Goal: Information Seeking & Learning: Learn about a topic

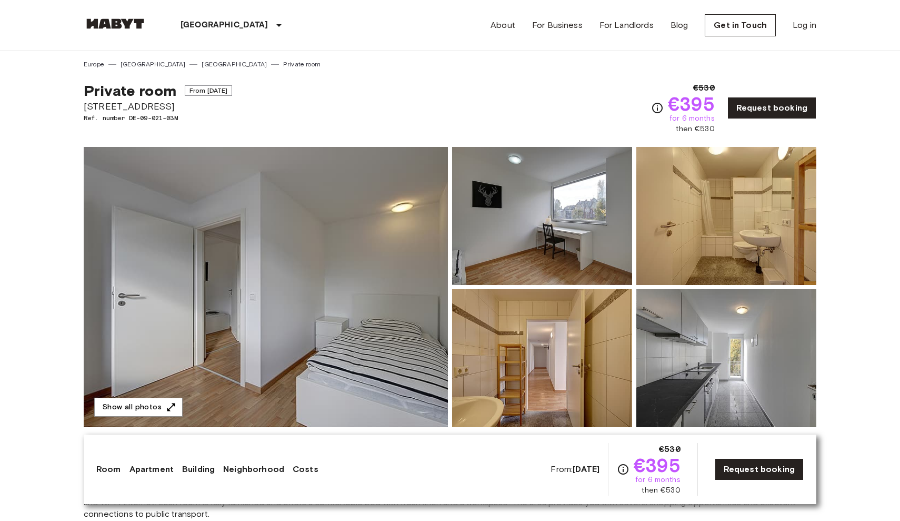
click at [381, 305] on img at bounding box center [266, 287] width 364 height 280
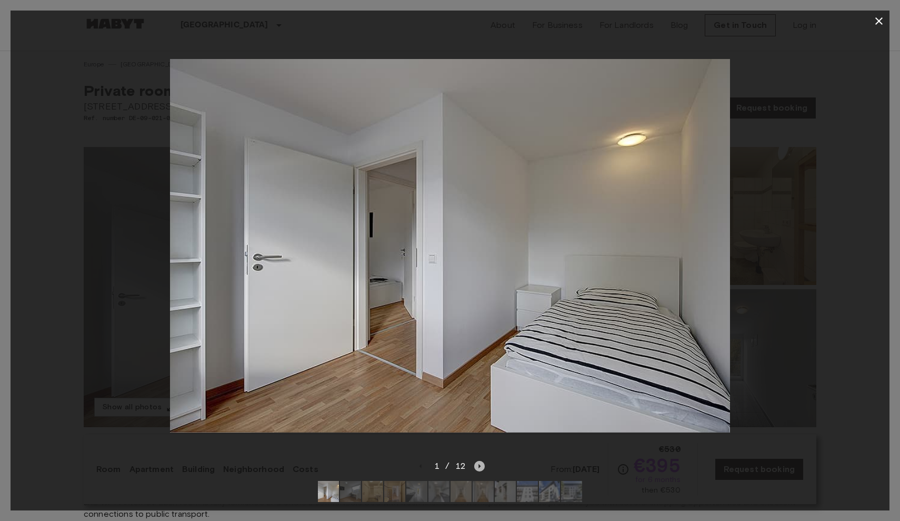
click at [477, 467] on icon "Next image" at bounding box center [479, 466] width 11 height 11
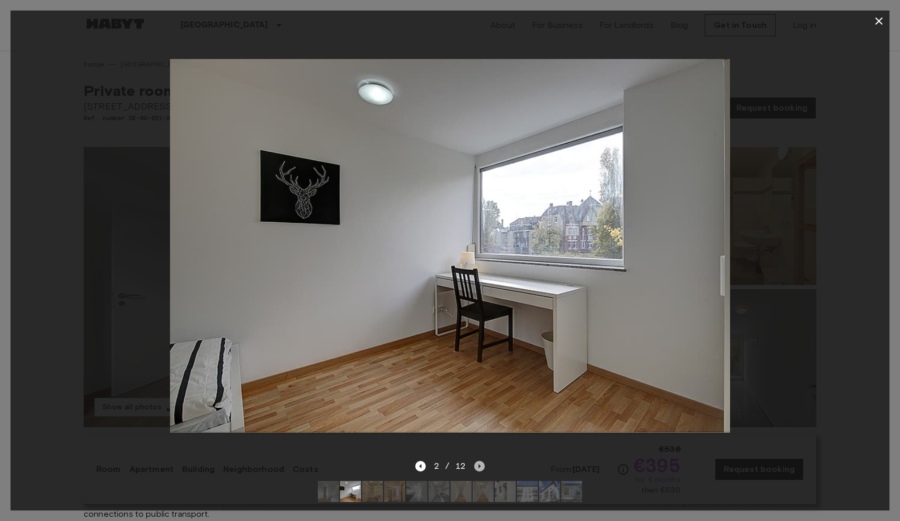
click at [477, 467] on icon "Next image" at bounding box center [479, 466] width 11 height 11
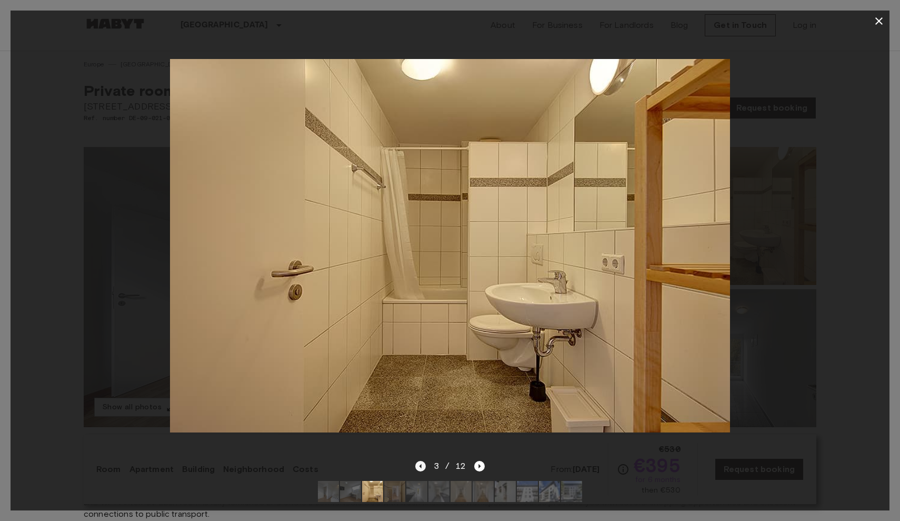
click at [422, 461] on icon "Previous image" at bounding box center [420, 466] width 11 height 11
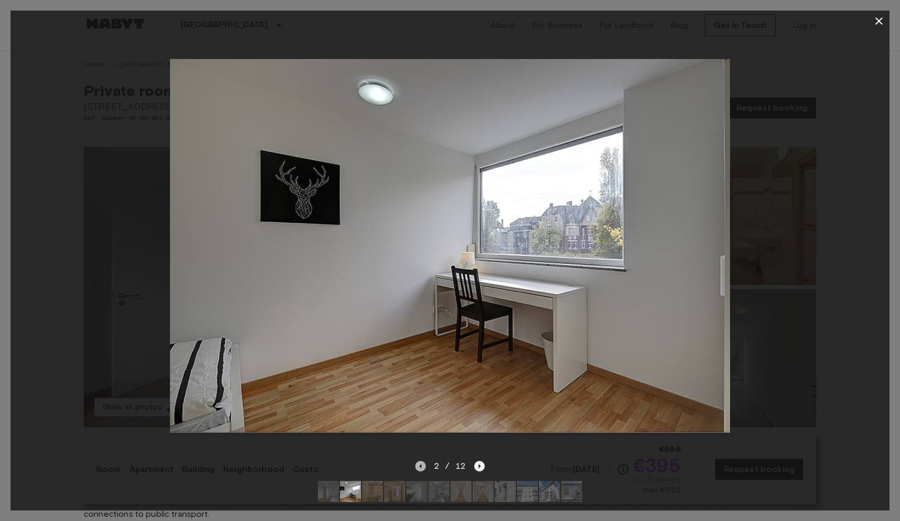
click at [423, 461] on icon "Previous image" at bounding box center [420, 466] width 11 height 11
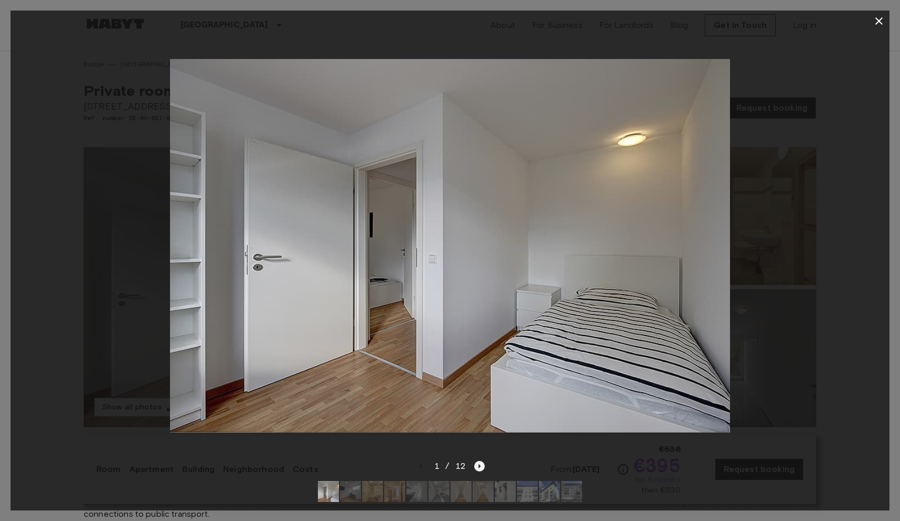
click at [479, 466] on icon "Next image" at bounding box center [480, 466] width 2 height 4
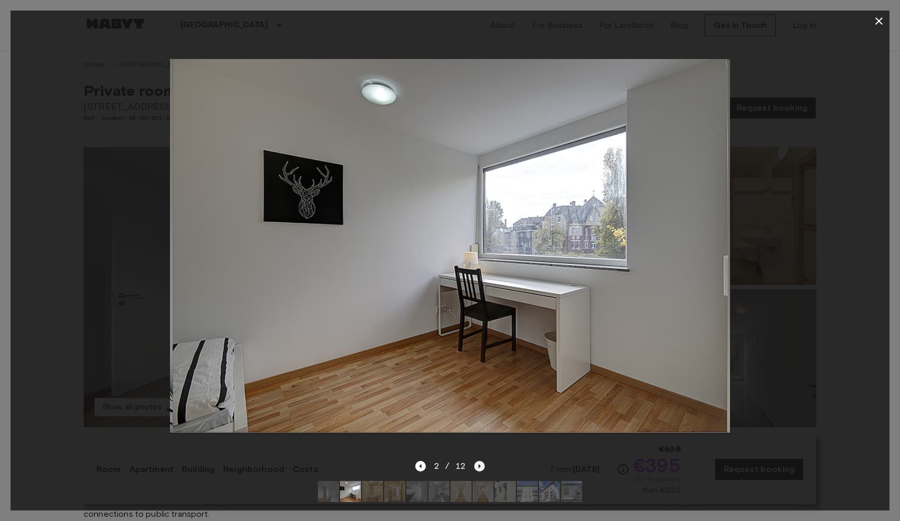
click at [480, 465] on icon "Next image" at bounding box center [479, 466] width 11 height 11
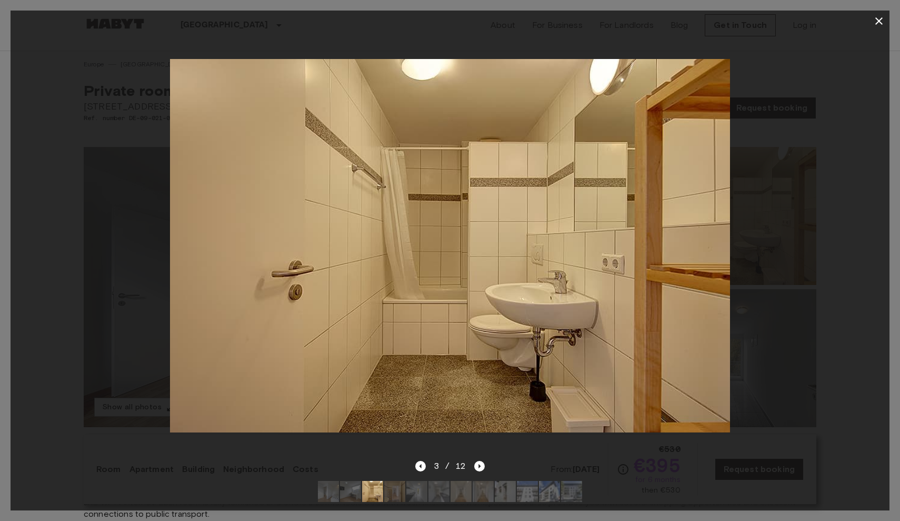
click at [428, 470] on div "3 / 12" at bounding box center [450, 466] width 70 height 13
click at [423, 468] on icon "Previous image" at bounding box center [420, 466] width 11 height 11
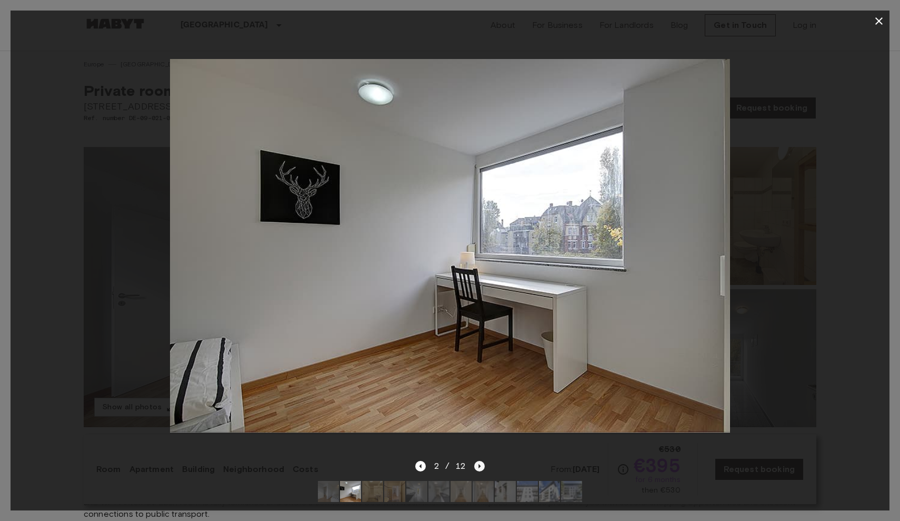
click at [476, 467] on icon "Next image" at bounding box center [479, 466] width 11 height 11
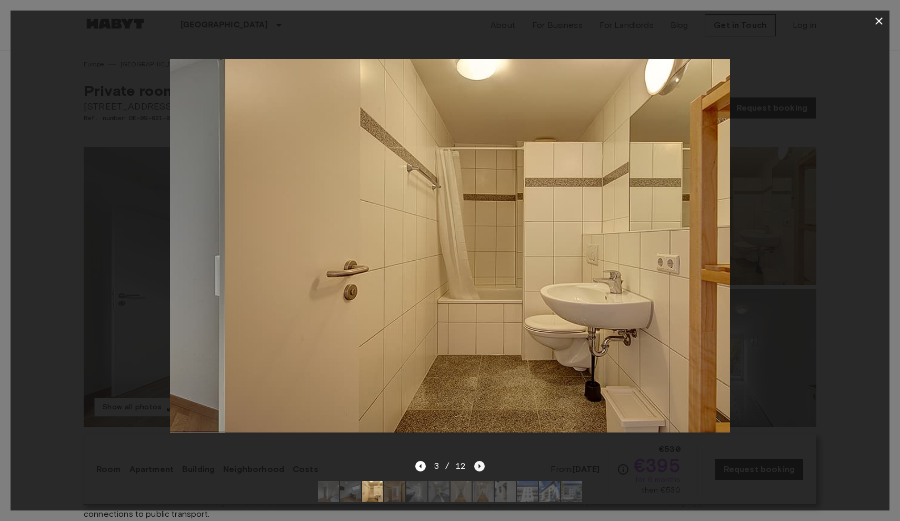
click at [476, 467] on icon "Next image" at bounding box center [479, 466] width 11 height 11
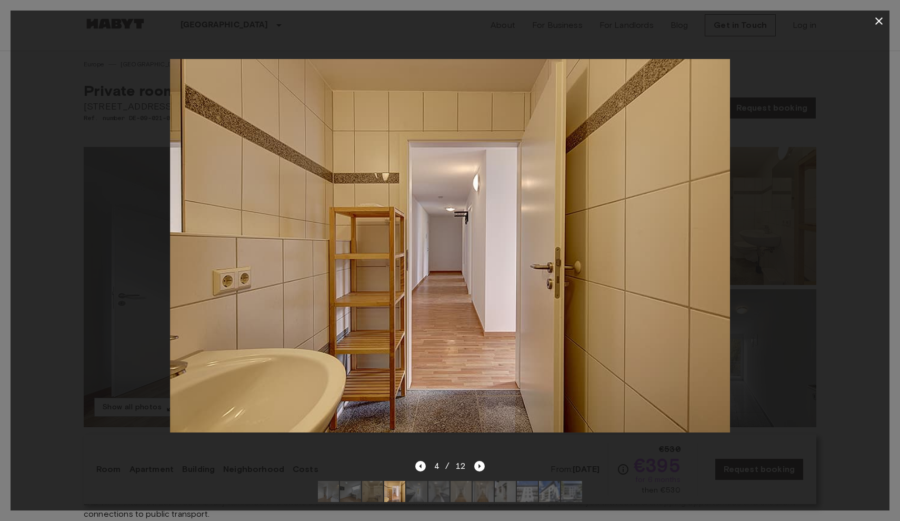
click at [842, 225] on div at bounding box center [450, 246] width 879 height 428
click at [877, 25] on icon "button" at bounding box center [879, 21] width 13 height 13
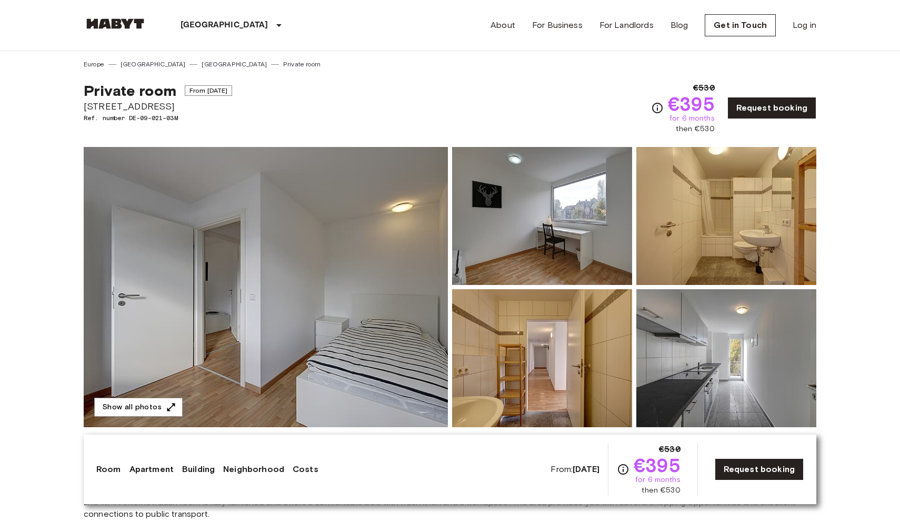
click at [492, 112] on div "Private room From [DATE][GEOGRAPHIC_DATA][STREET_ADDRESS]. number DE-09-021-03M…" at bounding box center [450, 101] width 733 height 65
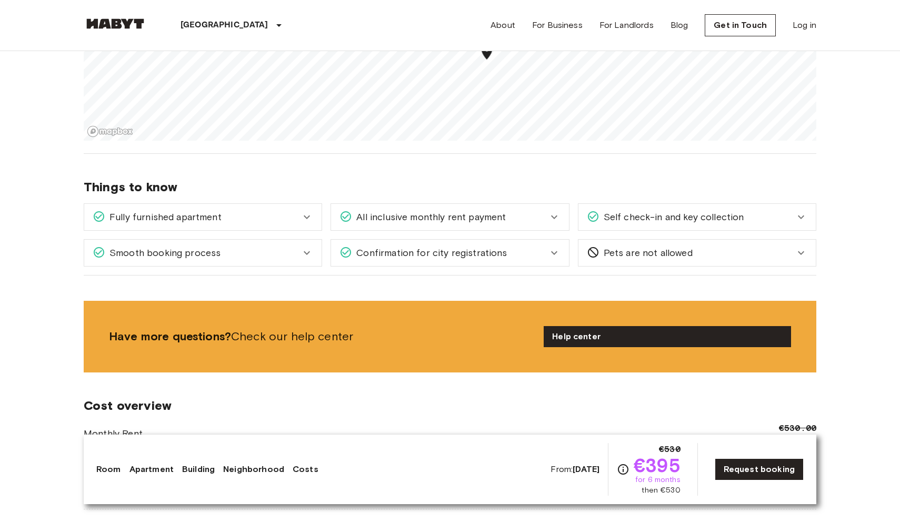
scroll to position [790, 0]
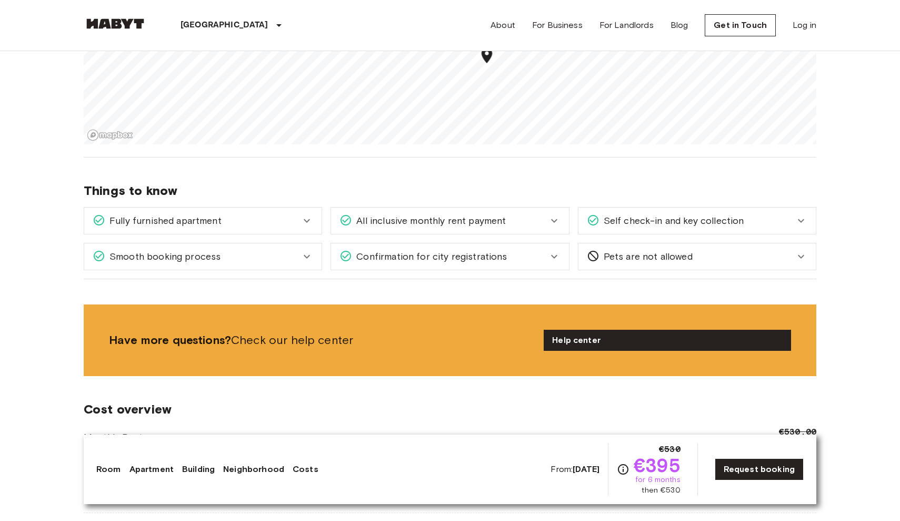
click at [260, 232] on div "Fully furnished apartment" at bounding box center [202, 220] width 237 height 26
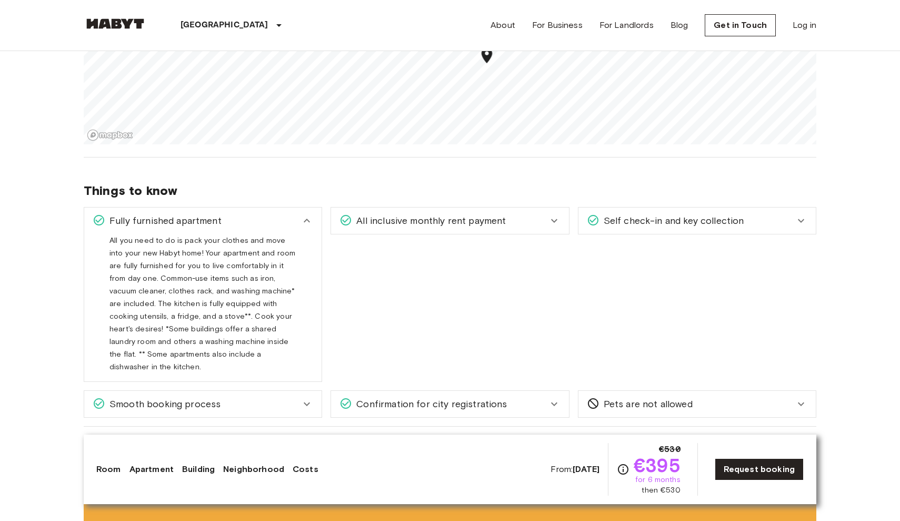
click at [252, 218] on div "Fully furnished apartment" at bounding box center [197, 221] width 208 height 14
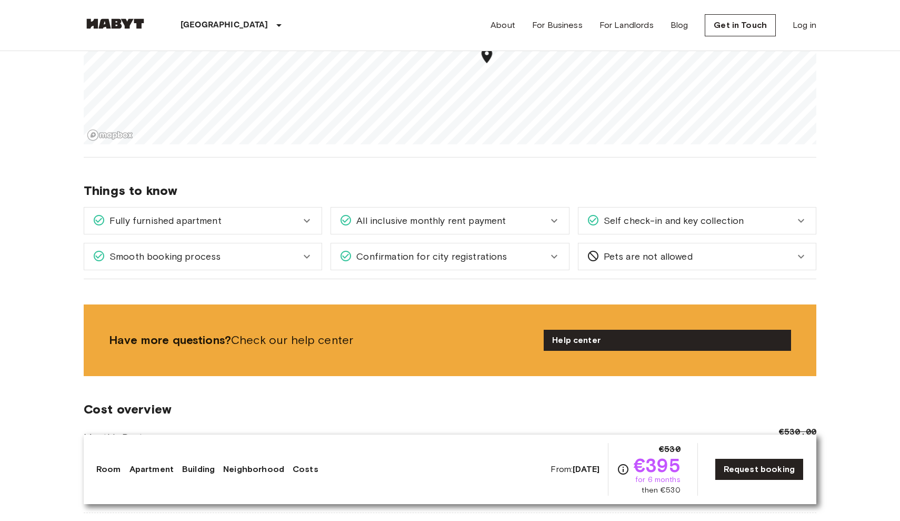
click at [647, 213] on div "Self check-in and key collection" at bounding box center [697, 220] width 237 height 26
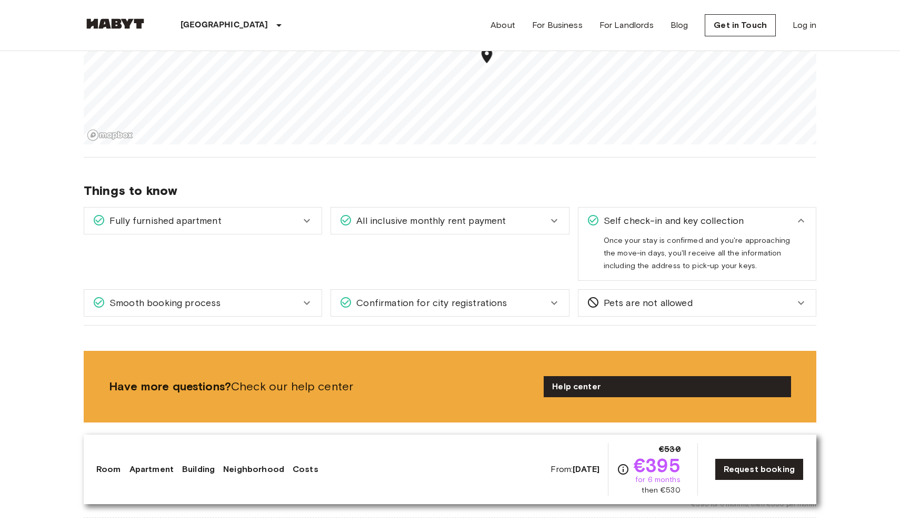
click at [645, 214] on span "Self check-in and key collection" at bounding box center [672, 221] width 145 height 14
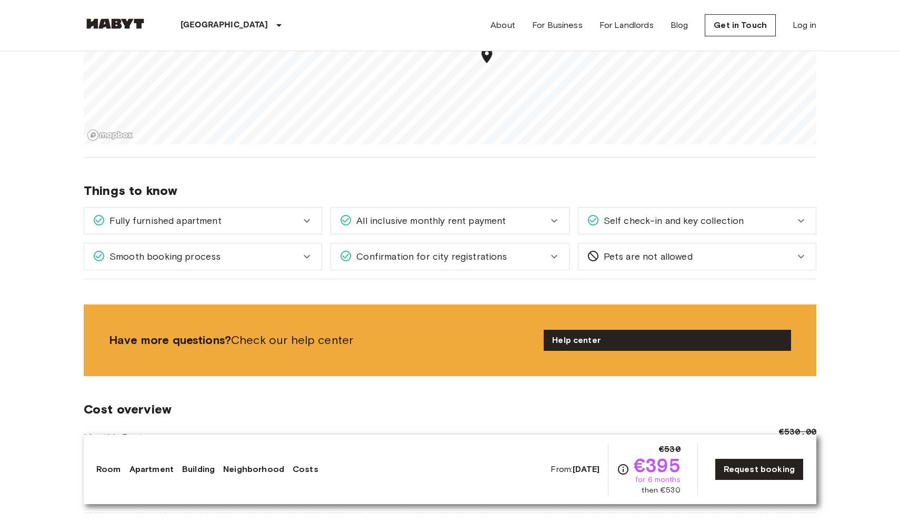
click at [242, 257] on div "Smooth booking process" at bounding box center [197, 257] width 208 height 14
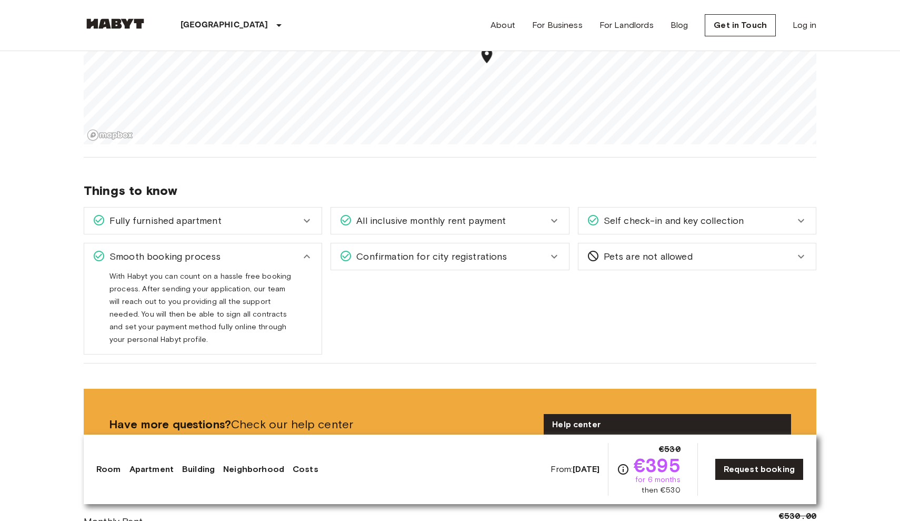
click at [161, 253] on span "Smooth booking process" at bounding box center [162, 257] width 115 height 14
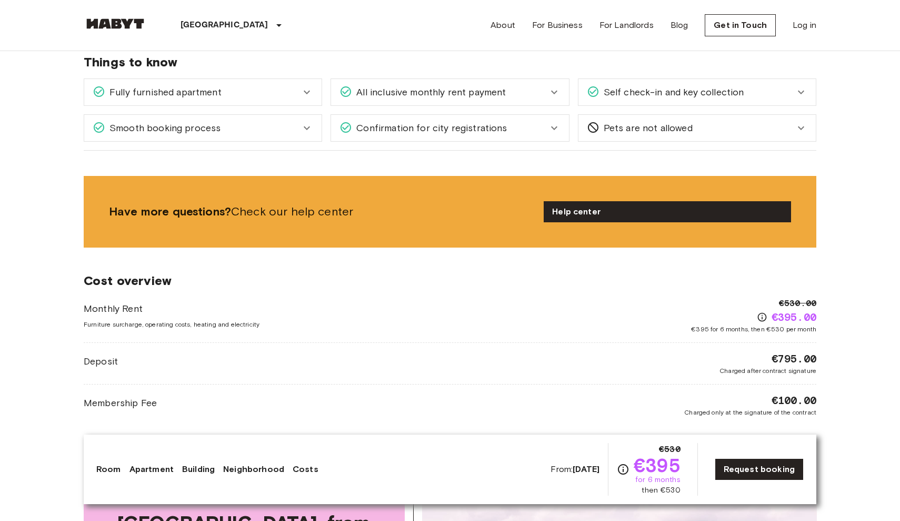
scroll to position [923, 0]
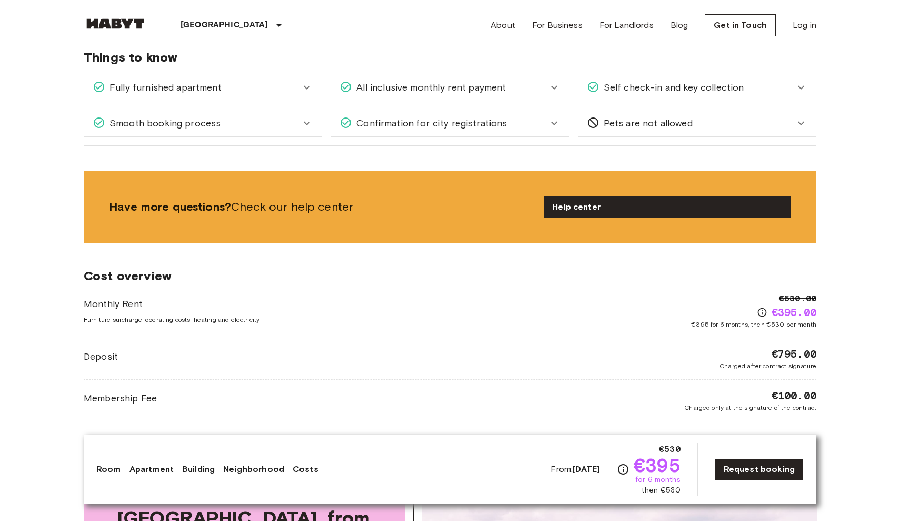
click at [762, 362] on span "Charged after contract signature" at bounding box center [768, 365] width 97 height 9
drag, startPoint x: 721, startPoint y: 365, endPoint x: 850, endPoint y: 367, distance: 128.5
click at [850, 367] on body "[GEOGRAPHIC_DATA] [GEOGRAPHIC_DATA] [GEOGRAPHIC_DATA] [GEOGRAPHIC_DATA] [GEOGRA…" at bounding box center [450, 469] width 900 height 2784
click at [792, 371] on div "Monthly Rent Furniture surcharge, operating costs, heating and electricity €530…" at bounding box center [450, 352] width 733 height 120
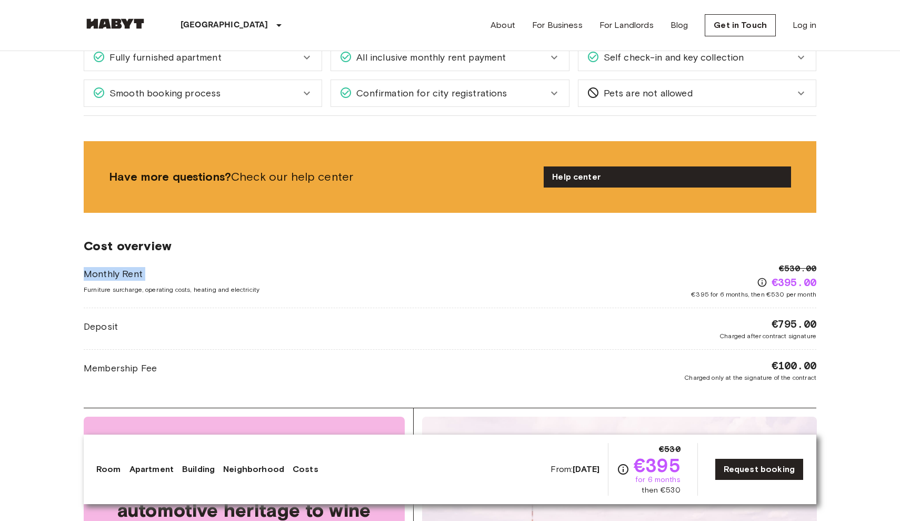
drag, startPoint x: 81, startPoint y: 290, endPoint x: 340, endPoint y: 305, distance: 259.5
click at [340, 305] on div "[GEOGRAPHIC_DATA] [GEOGRAPHIC_DATA] [GEOGRAPHIC_DATA] Private room Private room…" at bounding box center [450, 227] width 758 height 2258
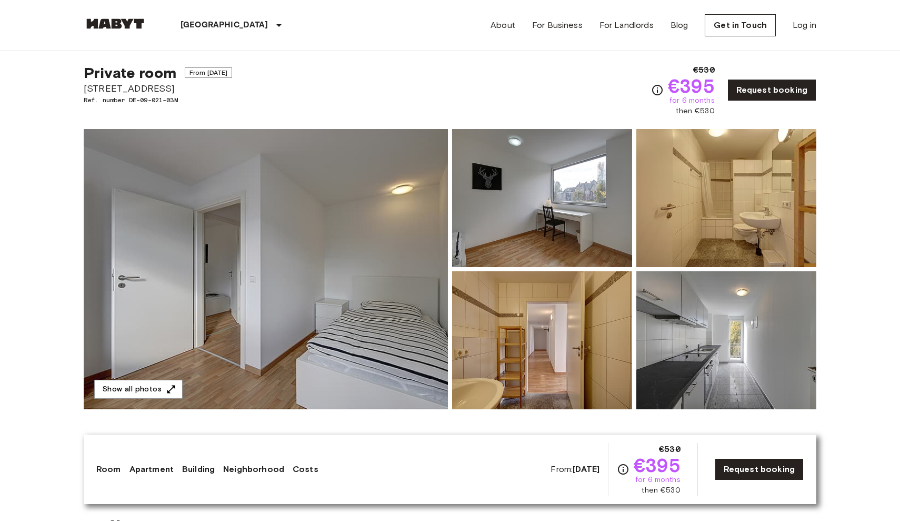
scroll to position [18, 0]
